Goal: Find contact information: Find contact information

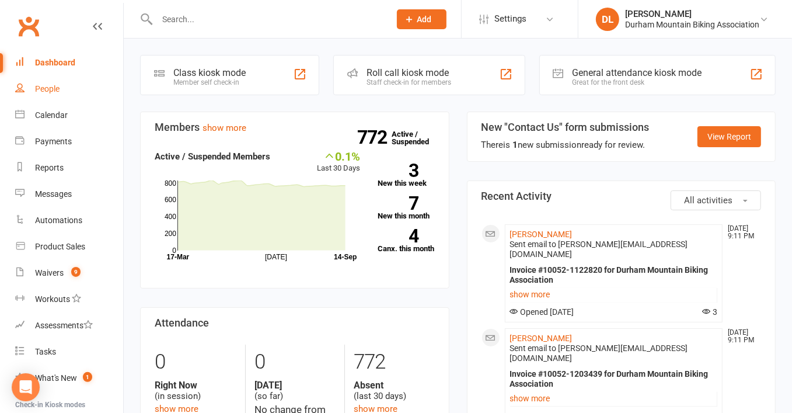
click at [55, 91] on div "People" at bounding box center [47, 88] width 25 height 9
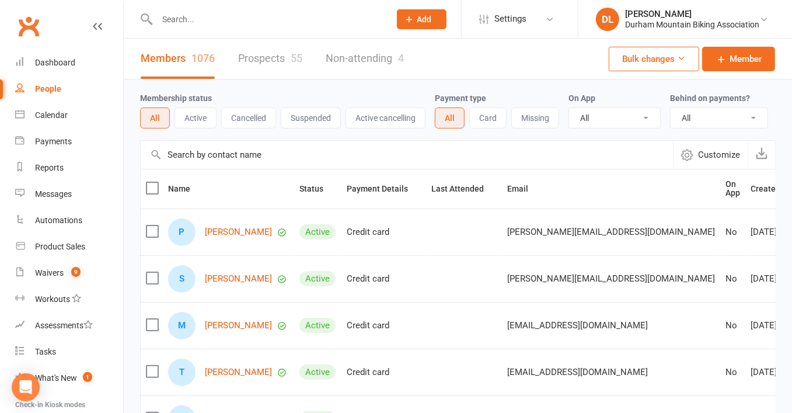
click at [260, 162] on input "text" at bounding box center [407, 155] width 533 height 28
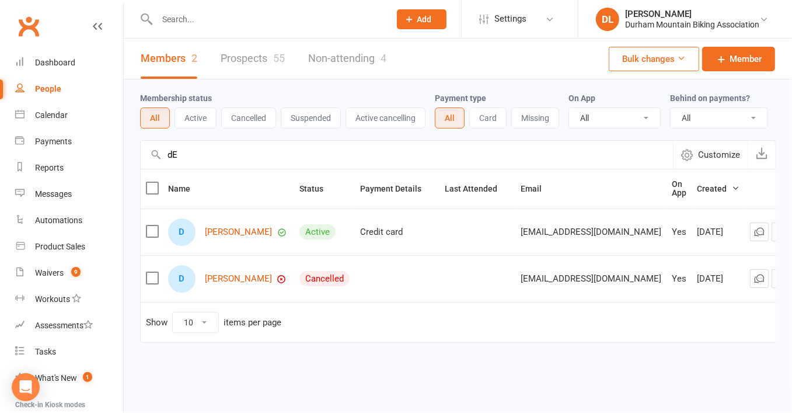
type input "d"
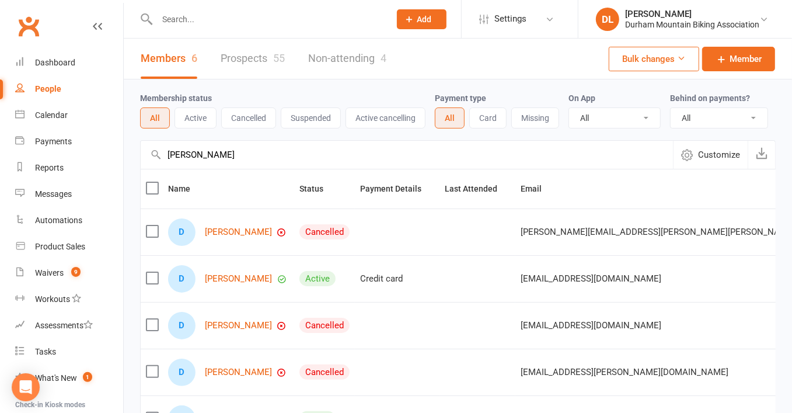
drag, startPoint x: 248, startPoint y: 169, endPoint x: -50, endPoint y: 152, distance: 297.7
click at [0, 152] on html "Prospect Member Non-attending contact Class / event Appointment Task Membership…" at bounding box center [396, 296] width 792 height 592
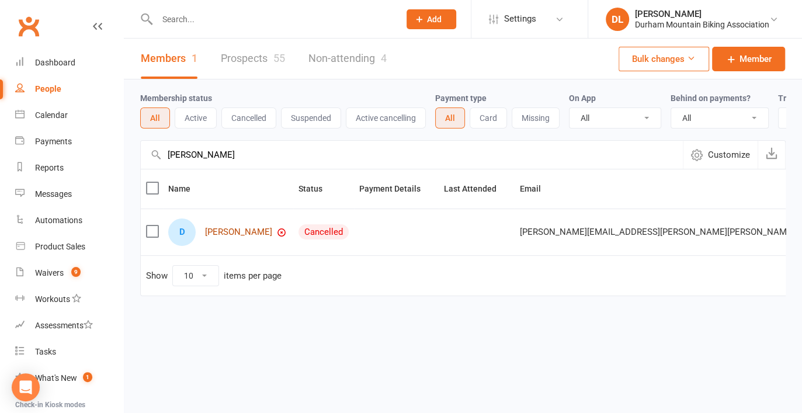
type input "[PERSON_NAME]"
click at [244, 237] on link "[PERSON_NAME]" at bounding box center [238, 232] width 67 height 10
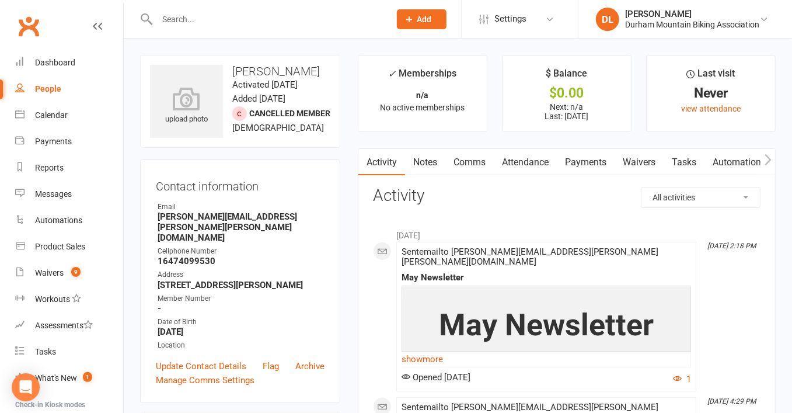
click at [594, 165] on link "Payments" at bounding box center [586, 162] width 58 height 27
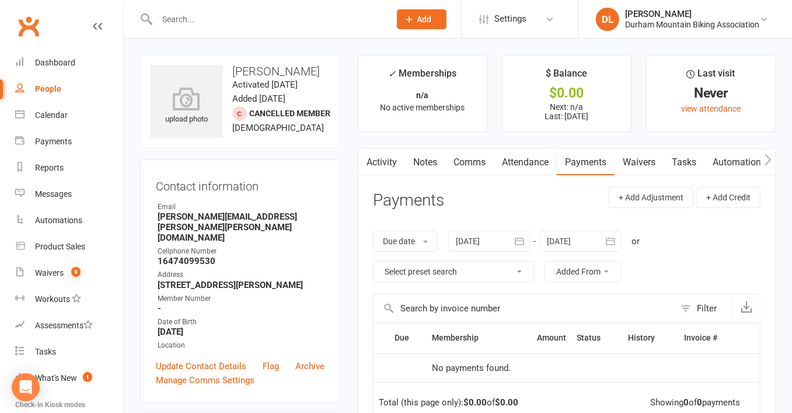
click at [47, 91] on div "People" at bounding box center [48, 88] width 26 height 9
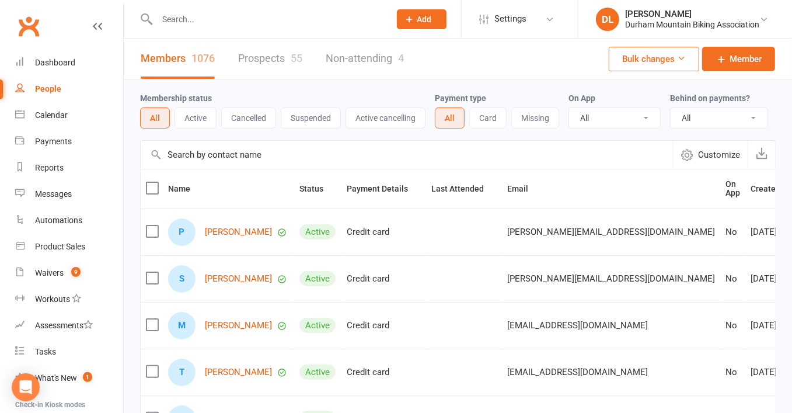
click at [324, 169] on input "text" at bounding box center [407, 155] width 533 height 28
click at [297, 168] on input "text" at bounding box center [407, 155] width 533 height 28
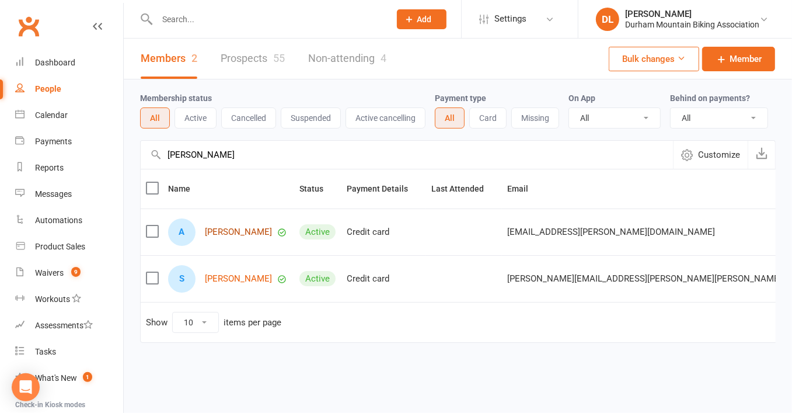
type input "[PERSON_NAME]"
click at [239, 237] on link "[PERSON_NAME]" at bounding box center [238, 232] width 67 height 10
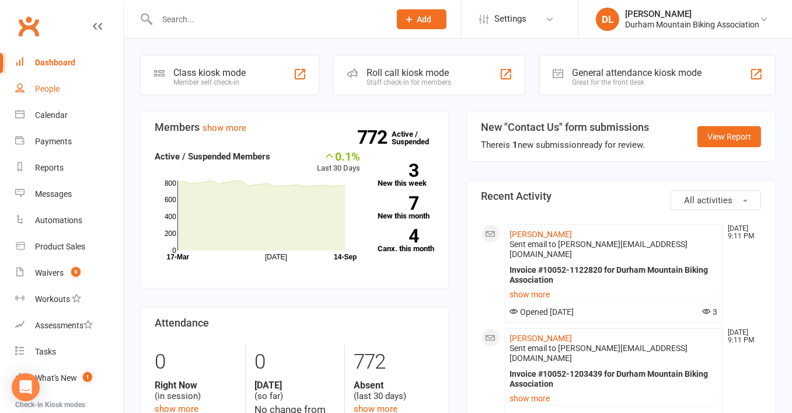
click at [43, 93] on div "People" at bounding box center [47, 88] width 25 height 9
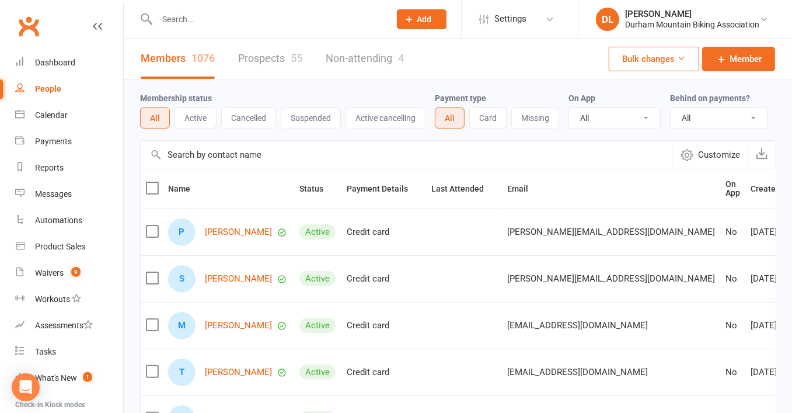
click at [310, 165] on input "text" at bounding box center [407, 155] width 533 height 28
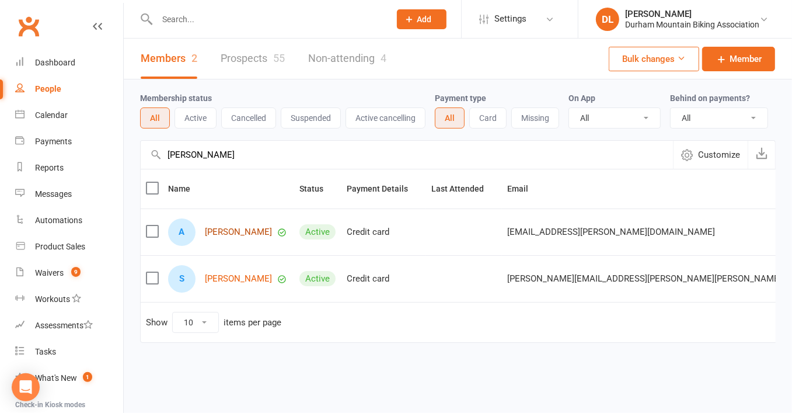
type input "[PERSON_NAME]"
click at [229, 236] on link "[PERSON_NAME]" at bounding box center [238, 232] width 67 height 10
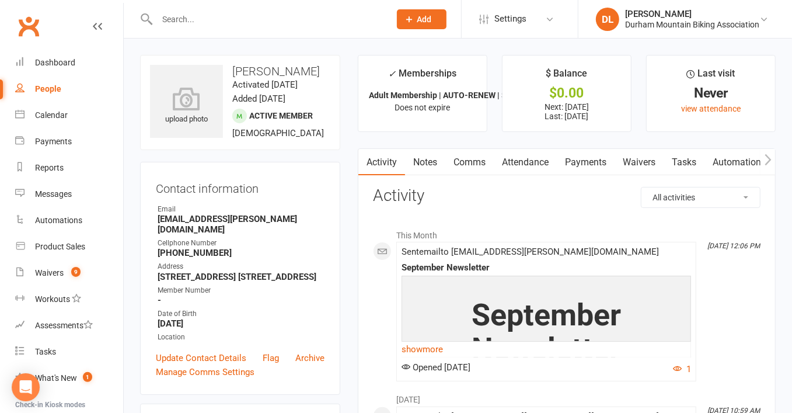
click at [315, 280] on strong "[STREET_ADDRESS] [STREET_ADDRESS]" at bounding box center [241, 277] width 167 height 11
drag, startPoint x: 322, startPoint y: 280, endPoint x: 144, endPoint y: 236, distance: 183.0
click at [144, 236] on div "Contact information Owner Email ann_damico@rogers.com Cellphone Number 416-476-…" at bounding box center [240, 278] width 200 height 233
copy ul "ann_damico@rogers.com Cellphone Number 416-476-6634 Address 31 Willowbrook Rd. …"
